Goal: Transaction & Acquisition: Purchase product/service

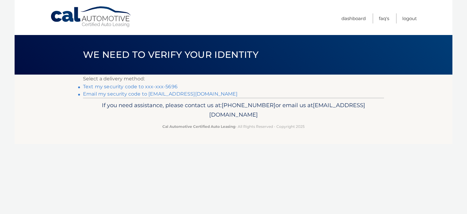
click at [133, 87] on link "Text my security code to xxx-xxx-5696" at bounding box center [130, 87] width 95 height 6
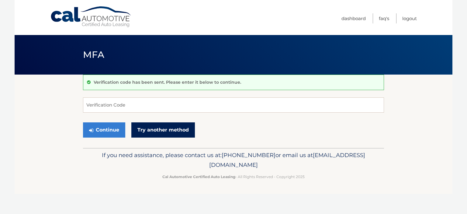
click at [153, 130] on link "Try another method" at bounding box center [163, 129] width 64 height 15
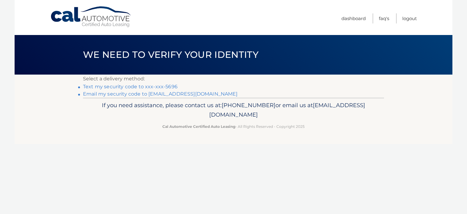
click at [171, 95] on link "Email my security code to [EMAIL_ADDRESS][DOMAIN_NAME]" at bounding box center [160, 94] width 155 height 6
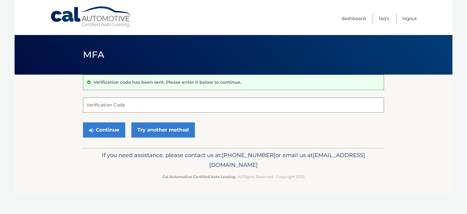
paste input "900905"
type input "900905"
click at [117, 130] on button "Continue" at bounding box center [104, 129] width 42 height 15
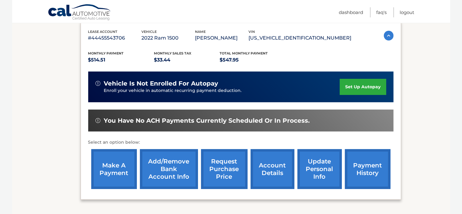
scroll to position [110, 0]
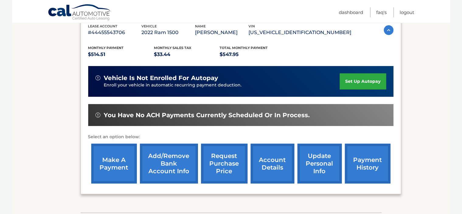
click at [105, 166] on link "make a payment" at bounding box center [114, 164] width 46 height 40
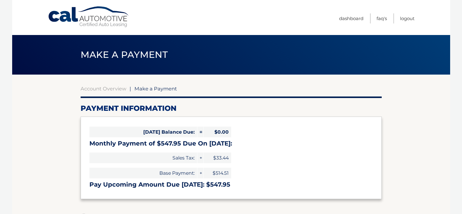
select select "Nzc3MDZhZDAtZTQxZi00NGQwLTk3NTgtODk5M2JlZWNhNTBi"
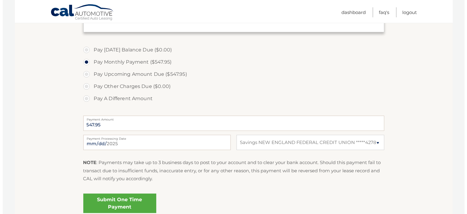
scroll to position [168, 0]
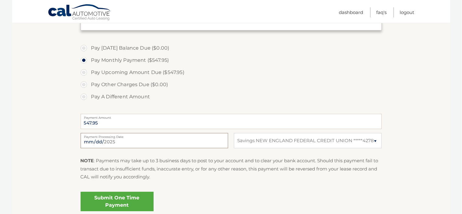
click at [106, 138] on input "2025-08-18" at bounding box center [154, 140] width 147 height 15
type input "2025-08-18"
click at [232, 98] on label "Pay A Different Amount" at bounding box center [231, 97] width 301 height 12
click at [89, 98] on input "Pay A Different Amount" at bounding box center [86, 96] width 6 height 10
radio input "true"
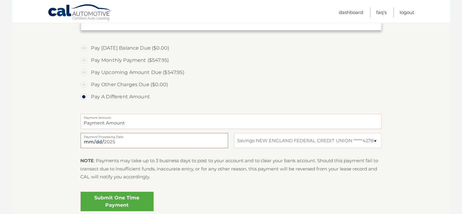
click at [147, 142] on input "2025-08-18" at bounding box center [154, 140] width 147 height 15
type input "2025-09-08"
click at [84, 60] on label "Pay Monthly Payment ($547.95)" at bounding box center [231, 60] width 301 height 12
click at [84, 60] on input "Pay Monthly Payment ($547.95)" at bounding box center [86, 59] width 6 height 10
radio input "true"
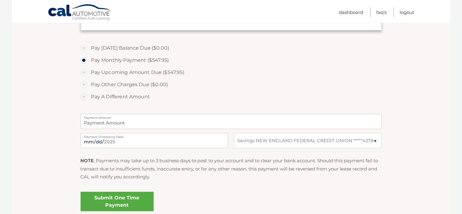
type input "547.95"
click at [137, 197] on link "Submit One Time Payment" at bounding box center [117, 201] width 73 height 19
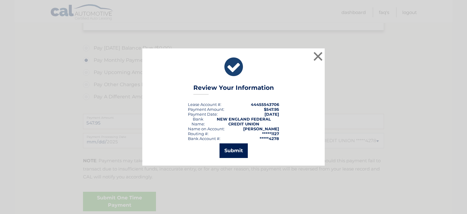
click at [240, 149] on button "Submit" at bounding box center [234, 150] width 28 height 15
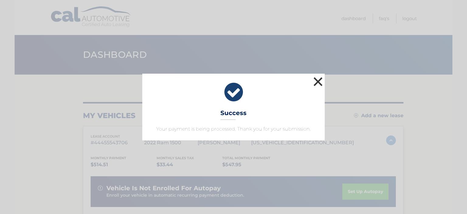
click at [317, 83] on button "×" at bounding box center [318, 81] width 12 height 12
